Goal: Transaction & Acquisition: Purchase product/service

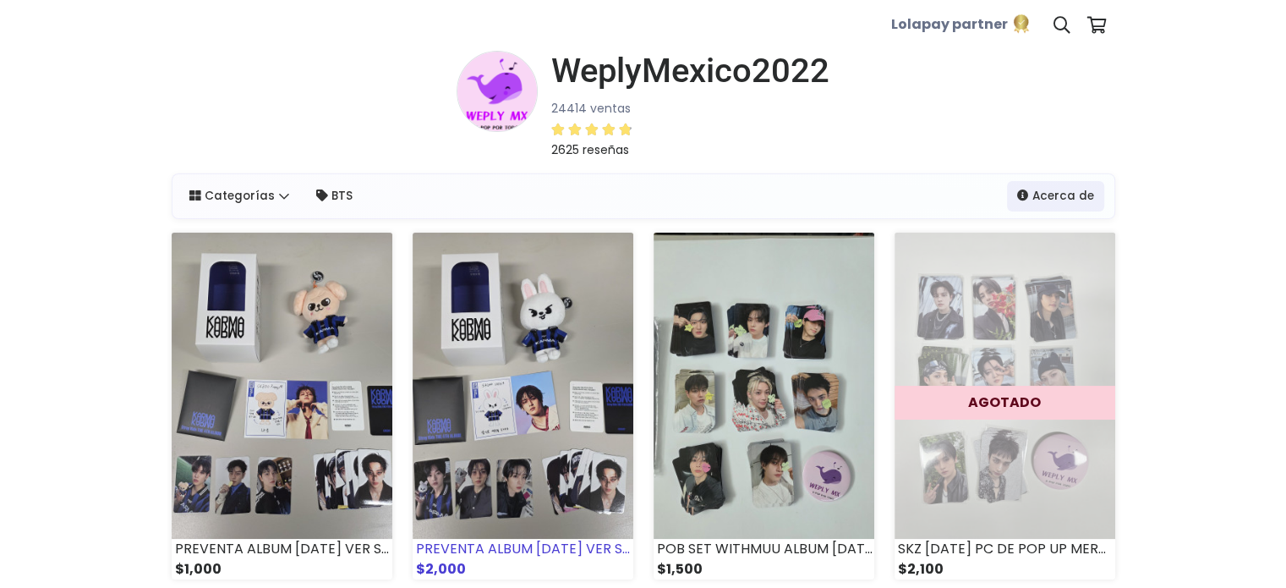
click at [514, 351] on img at bounding box center [523, 386] width 221 height 306
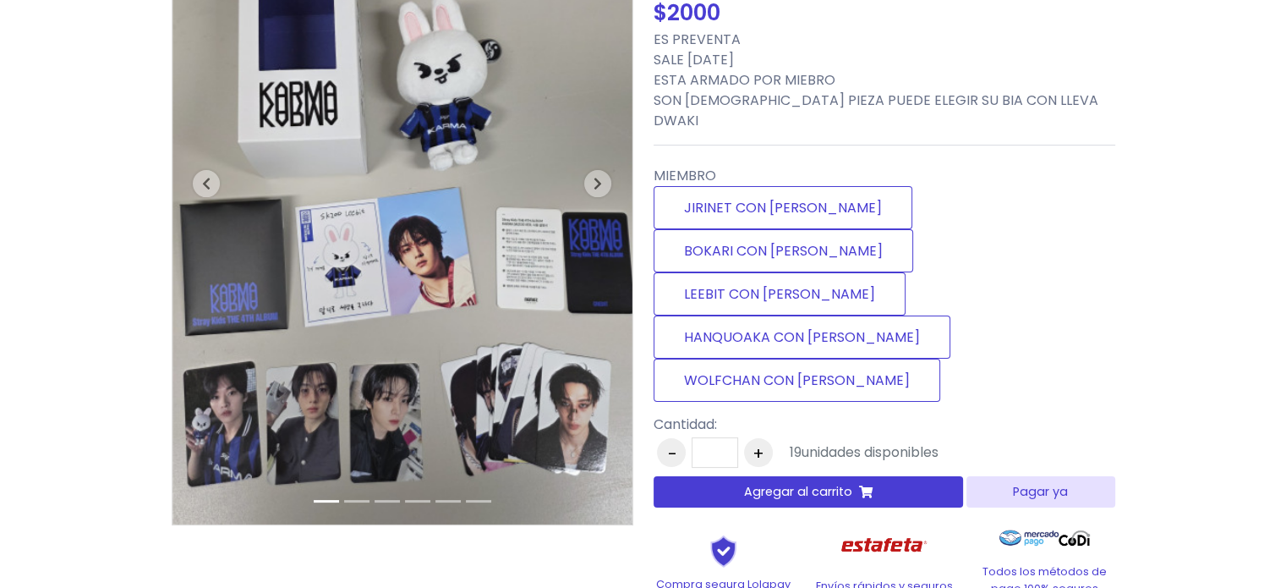
scroll to position [225, 0]
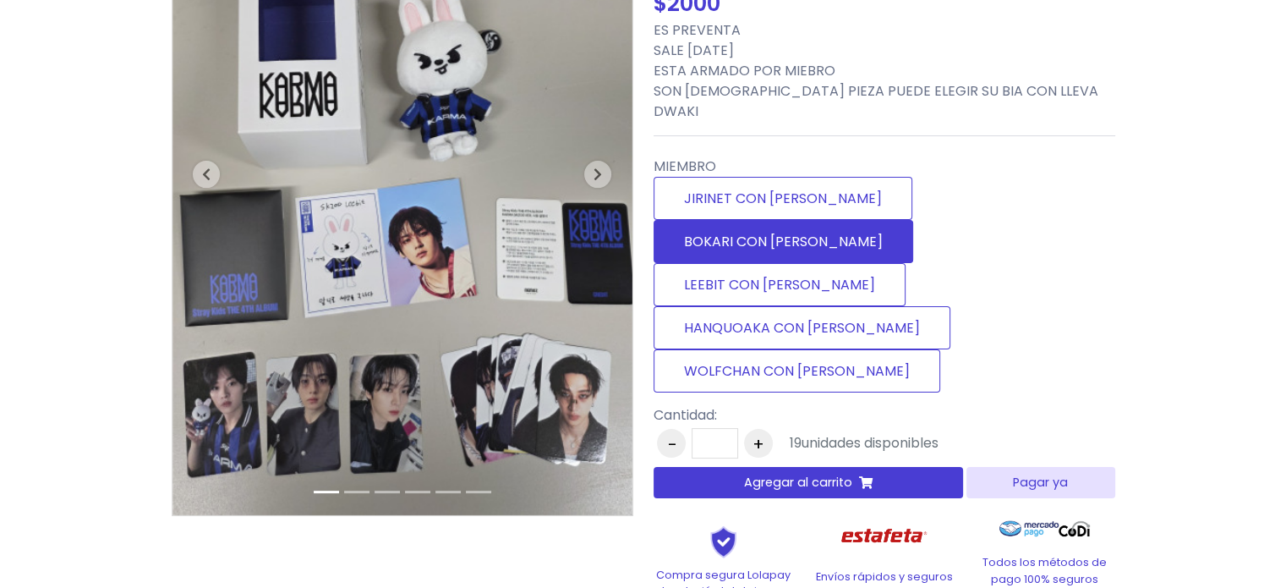
click at [913, 220] on label "BOKARI CON [PERSON_NAME]" at bounding box center [784, 241] width 260 height 43
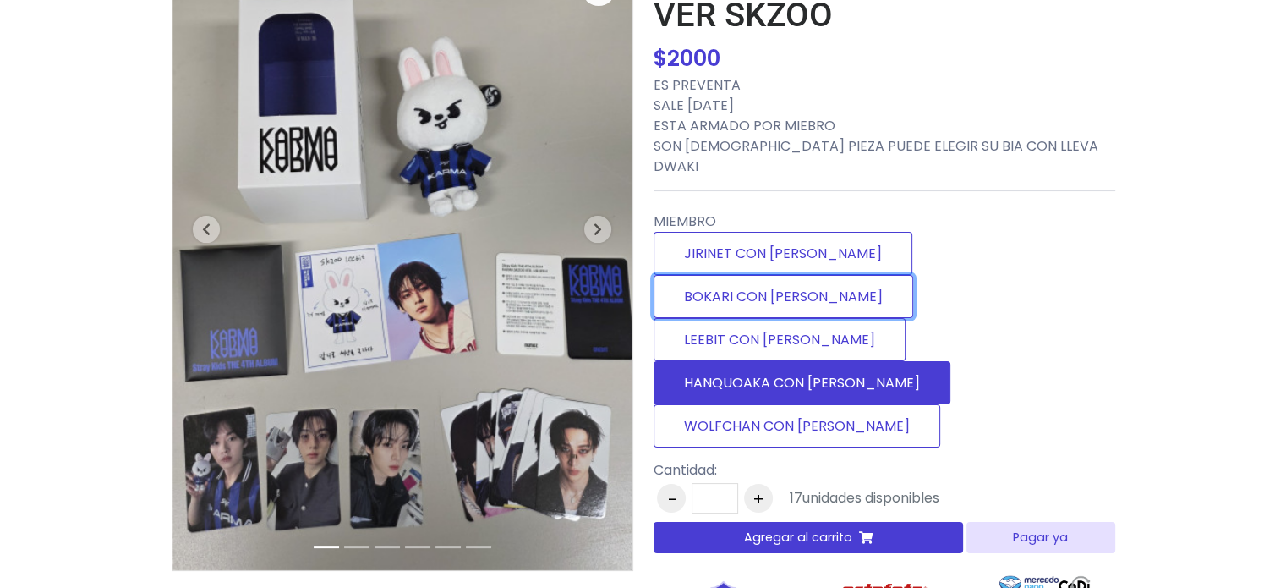
scroll to position [0, 0]
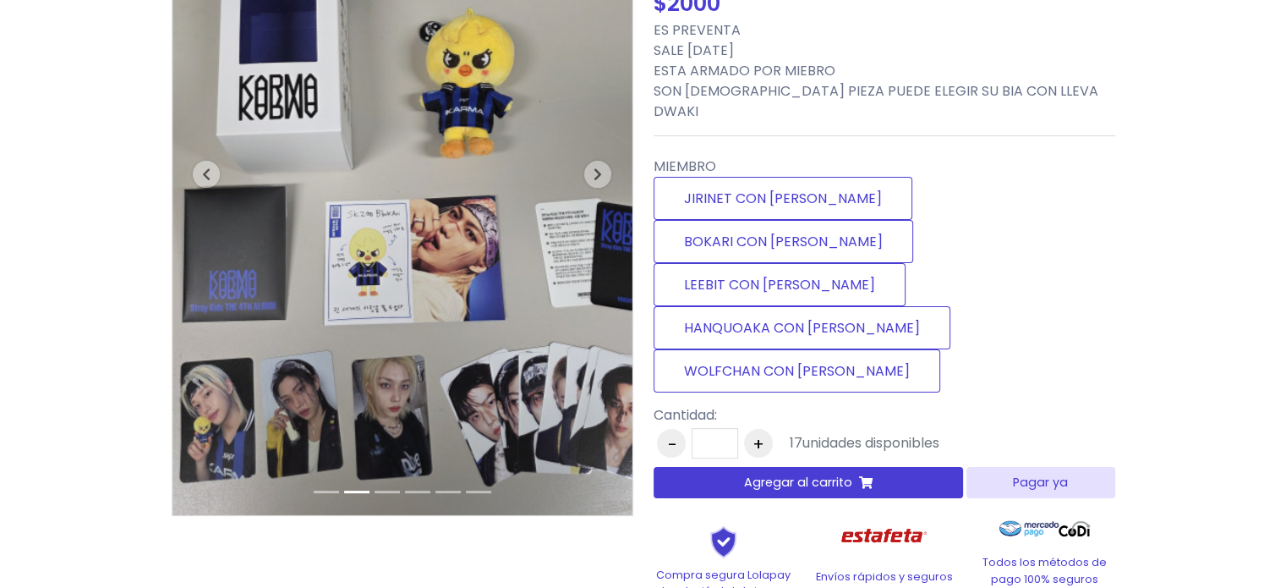
click at [798, 473] on span "Agregar al carrito" at bounding box center [798, 482] width 108 height 18
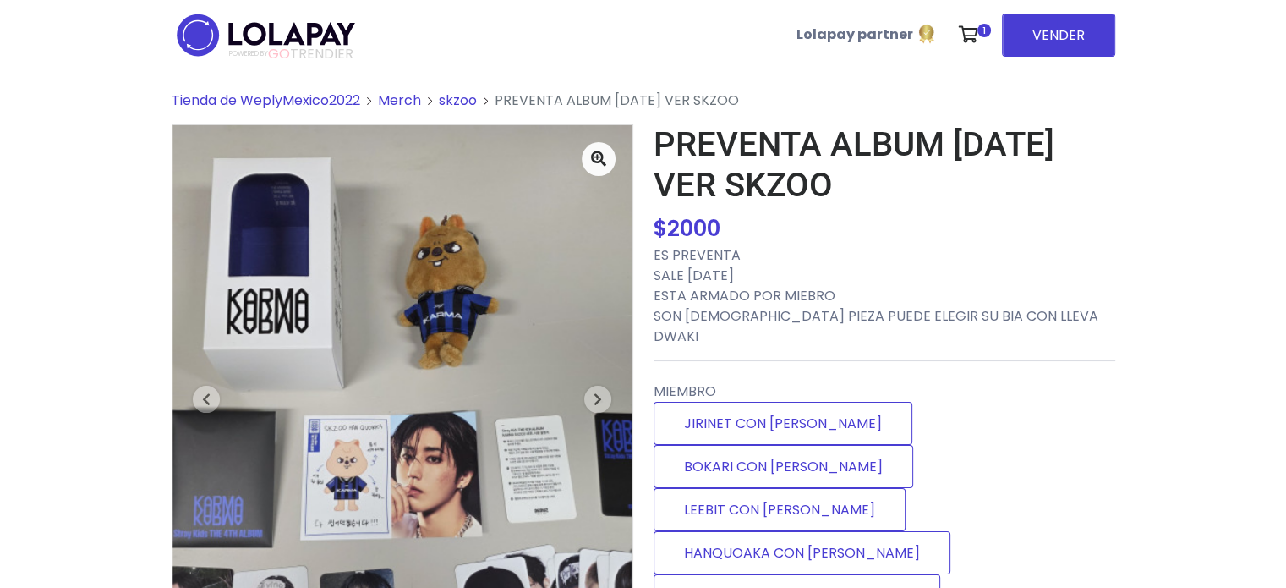
click at [312, 96] on span "Tienda de WeplyMexico2022" at bounding box center [266, 99] width 189 height 19
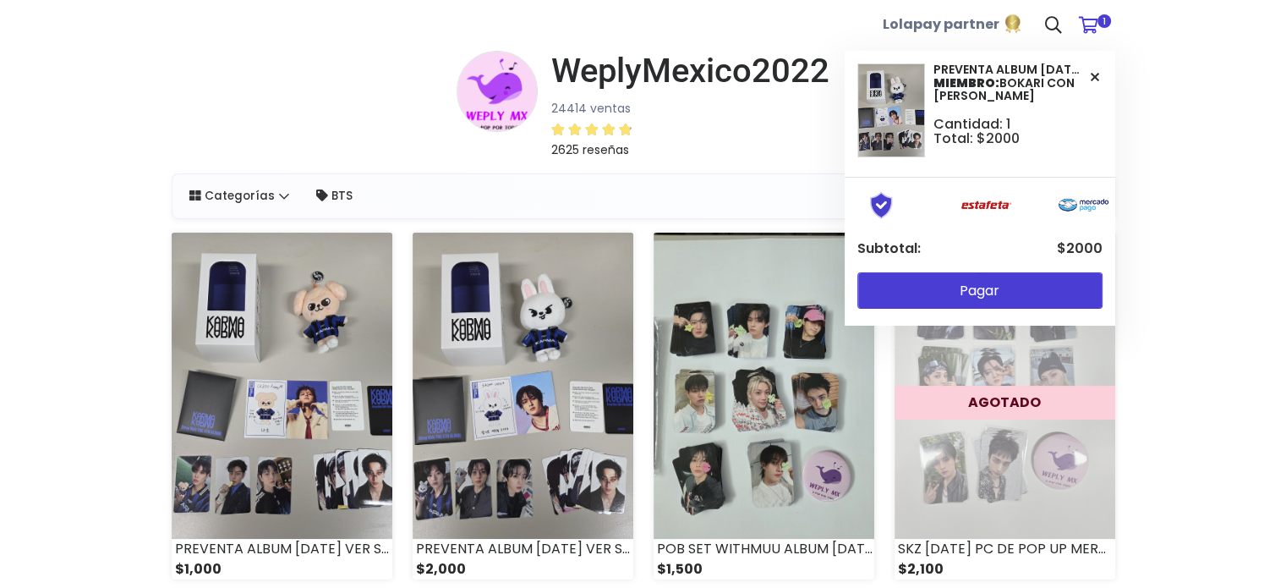
click at [1099, 25] on span "1" at bounding box center [1104, 21] width 14 height 14
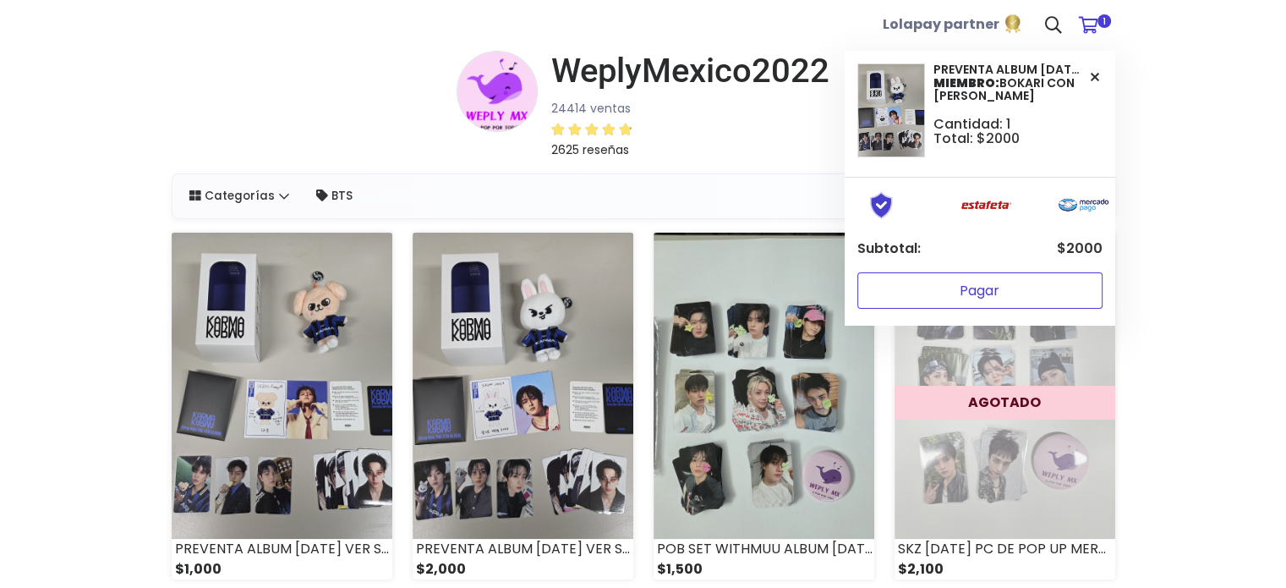
click at [1011, 278] on button "Pagar" at bounding box center [979, 290] width 245 height 36
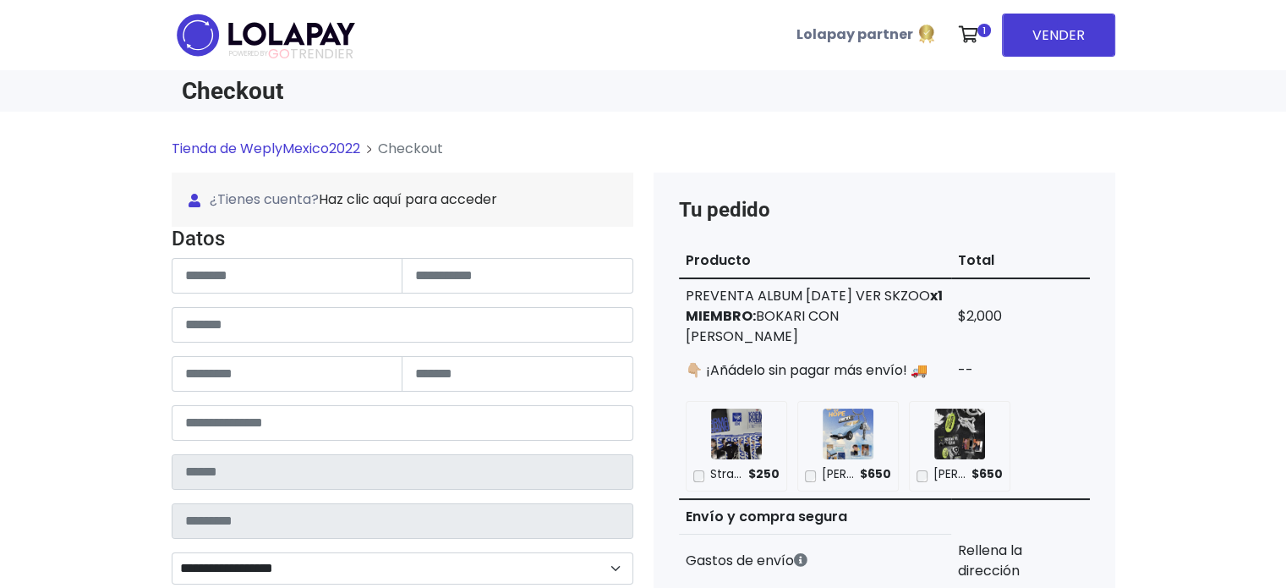
click at [259, 33] on img at bounding box center [266, 34] width 189 height 53
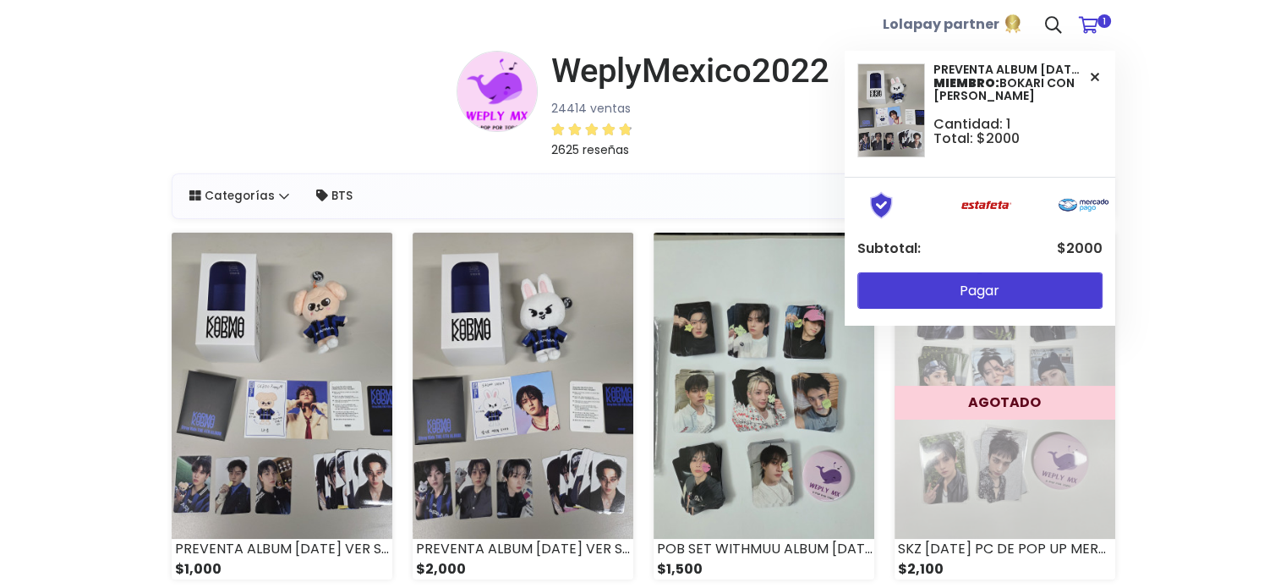
click at [1094, 25] on icon at bounding box center [1088, 25] width 19 height 17
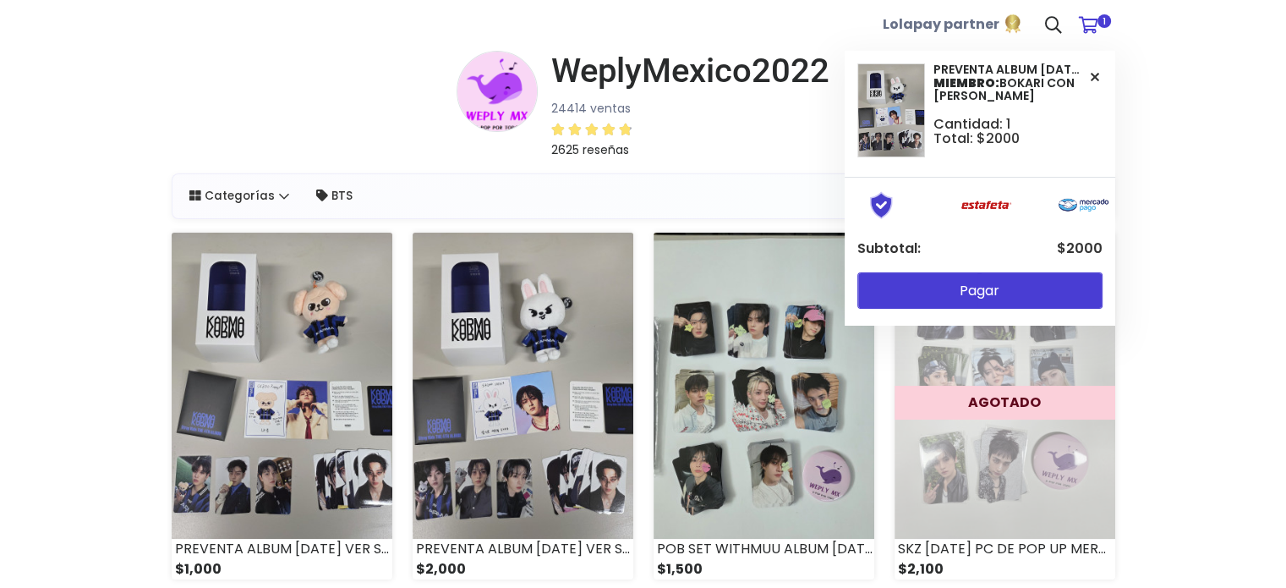
click at [1099, 19] on span "1" at bounding box center [1104, 21] width 14 height 14
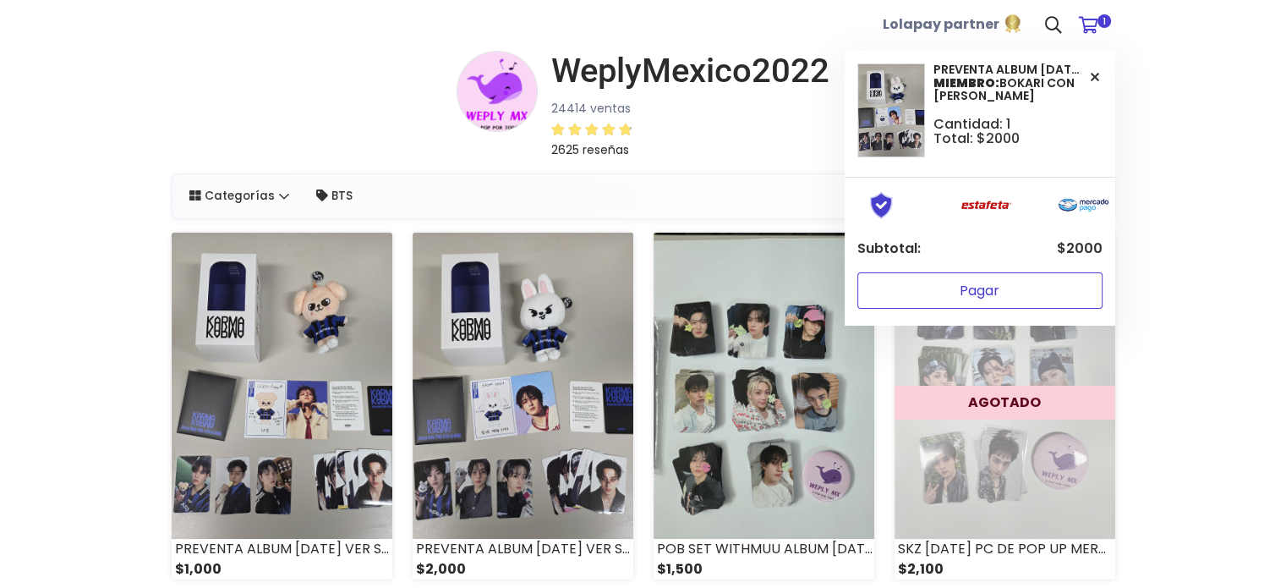
click at [1005, 291] on button "Pagar" at bounding box center [979, 290] width 245 height 36
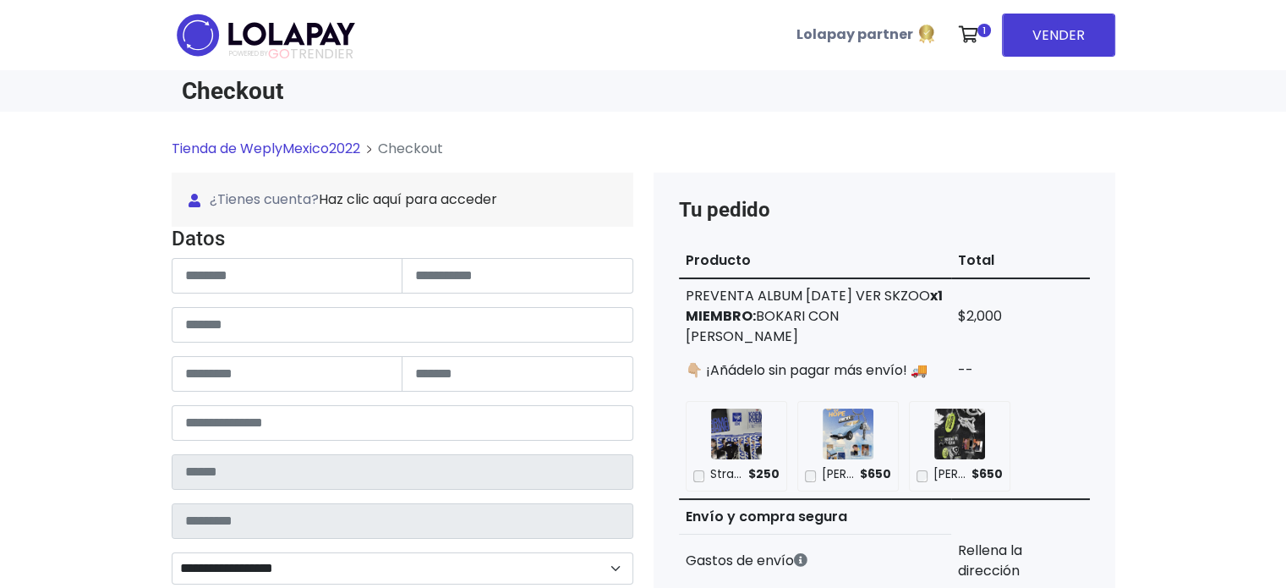
click at [331, 33] on img at bounding box center [266, 34] width 189 height 53
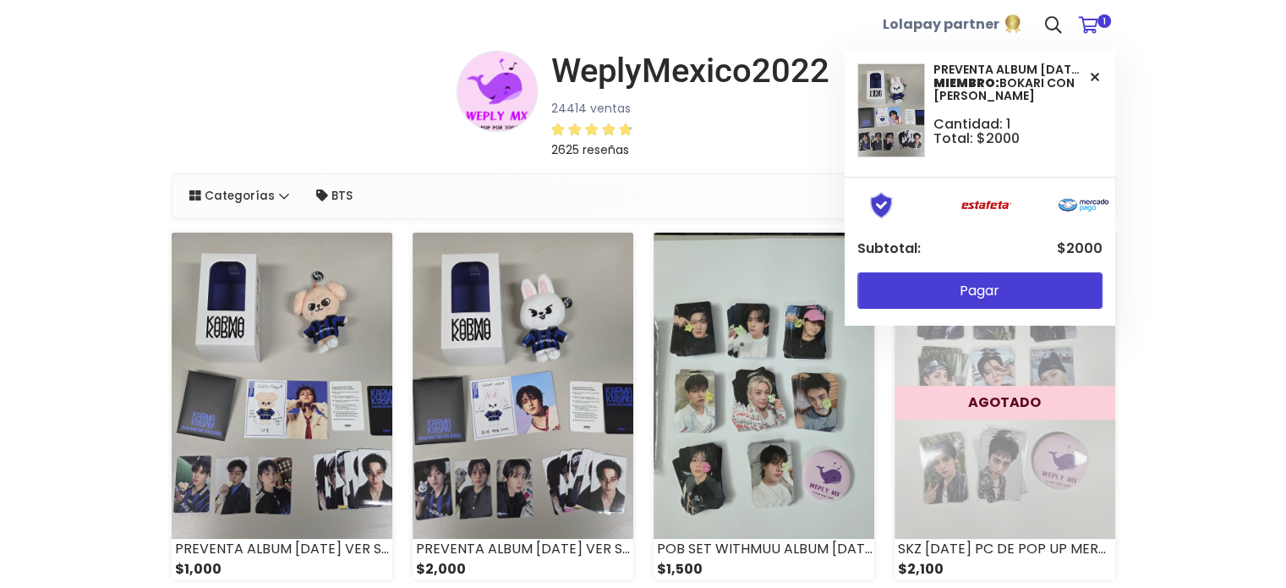
click at [1092, 33] on icon at bounding box center [1088, 25] width 19 height 17
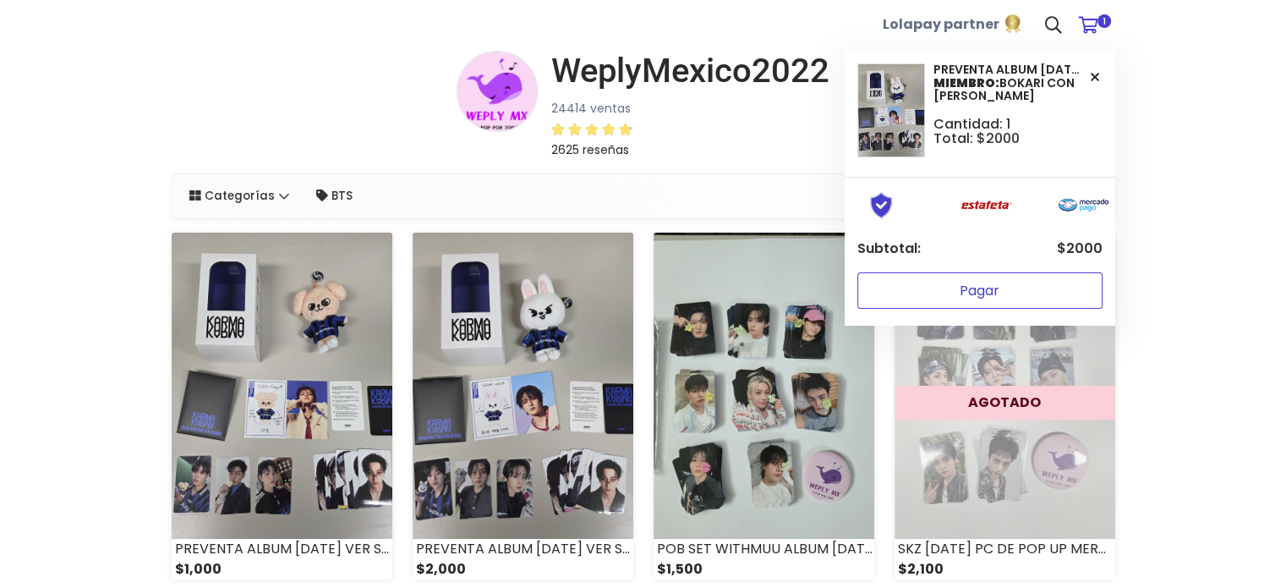
click at [1015, 276] on button "Pagar" at bounding box center [979, 290] width 245 height 36
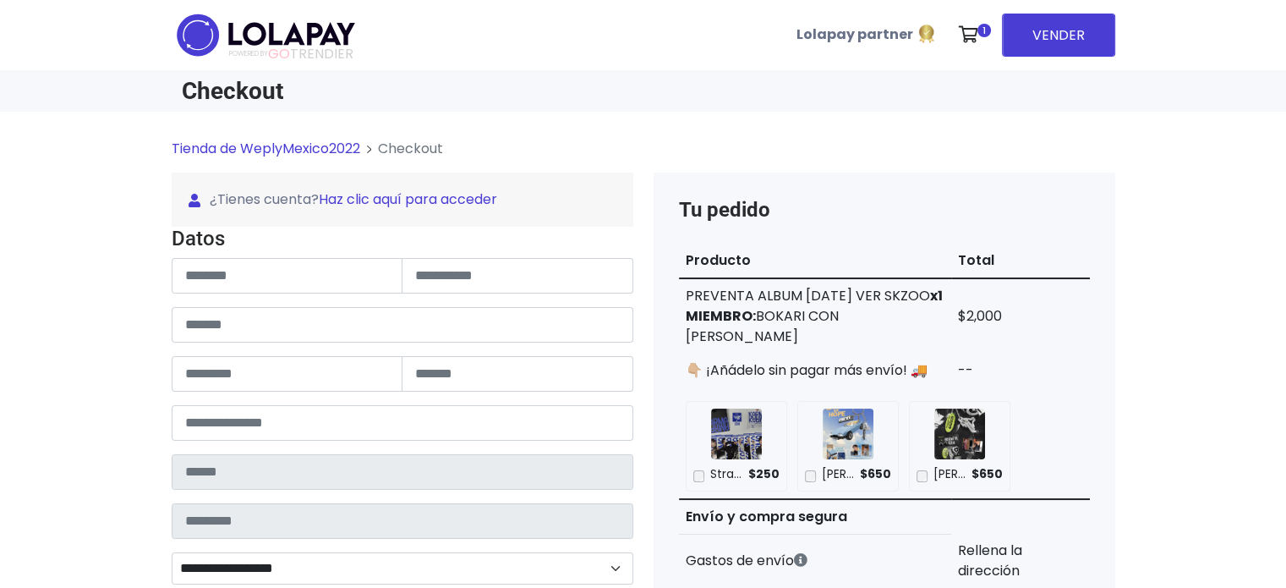
click at [393, 197] on link "Haz clic aquí para acceder" at bounding box center [408, 198] width 178 height 19
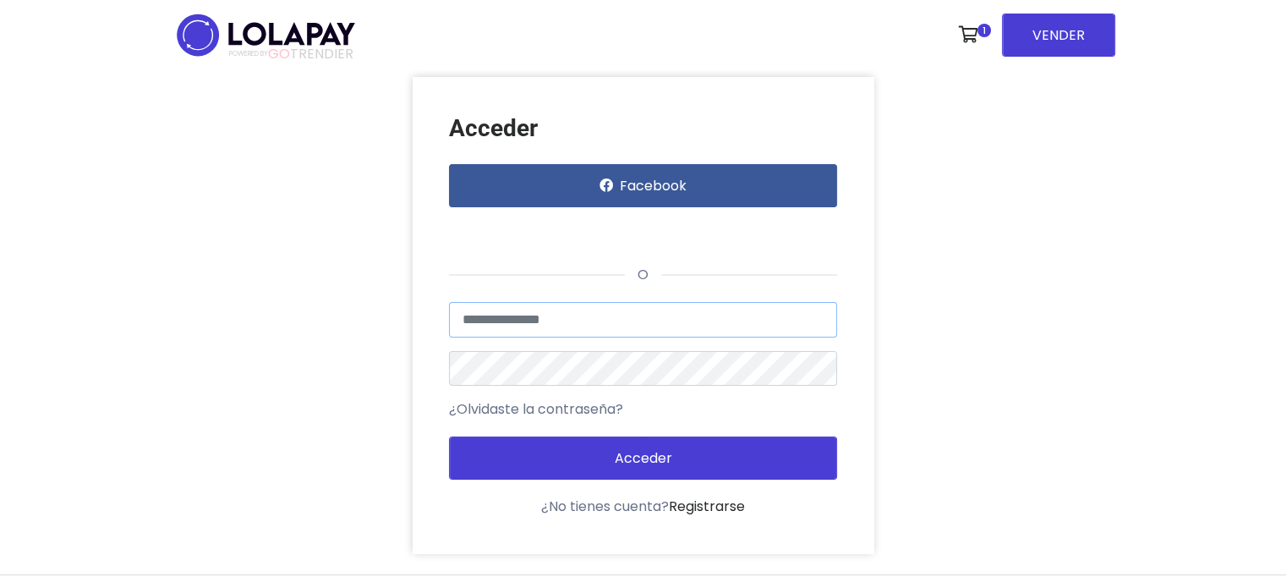
click at [566, 322] on input "text" at bounding box center [643, 320] width 388 height 36
type input "**********"
click at [449, 436] on button "Acceder" at bounding box center [643, 457] width 388 height 43
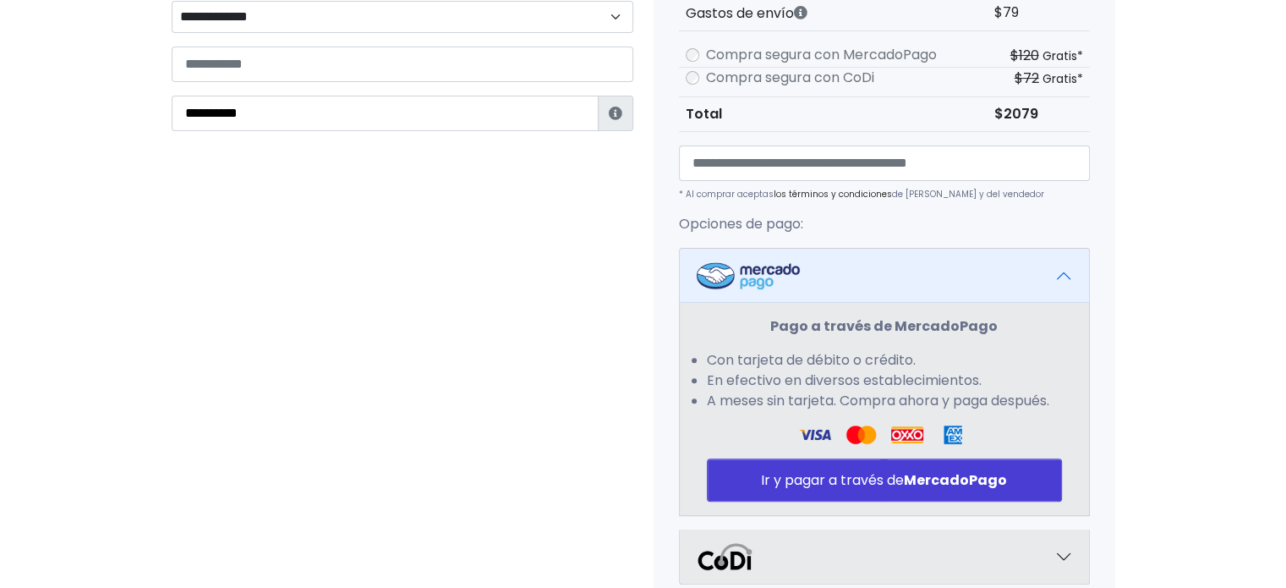
scroll to position [750, 0]
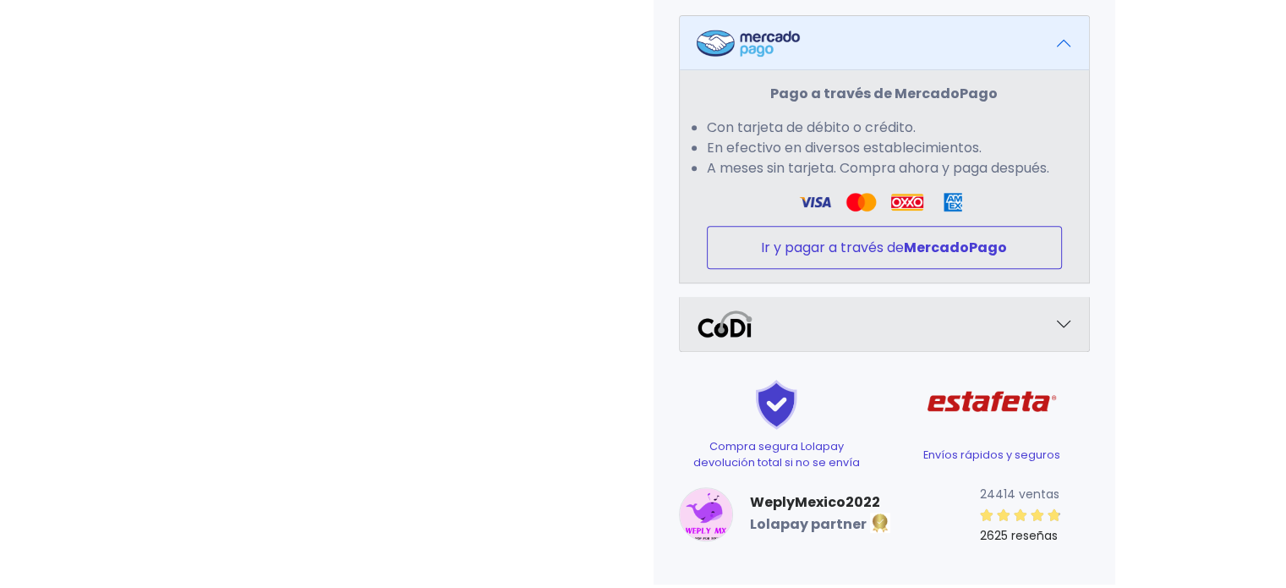
click at [903, 249] on button "Ir y pagar a través de MercadoPago" at bounding box center [884, 247] width 355 height 43
